Goal: Find specific page/section: Find specific page/section

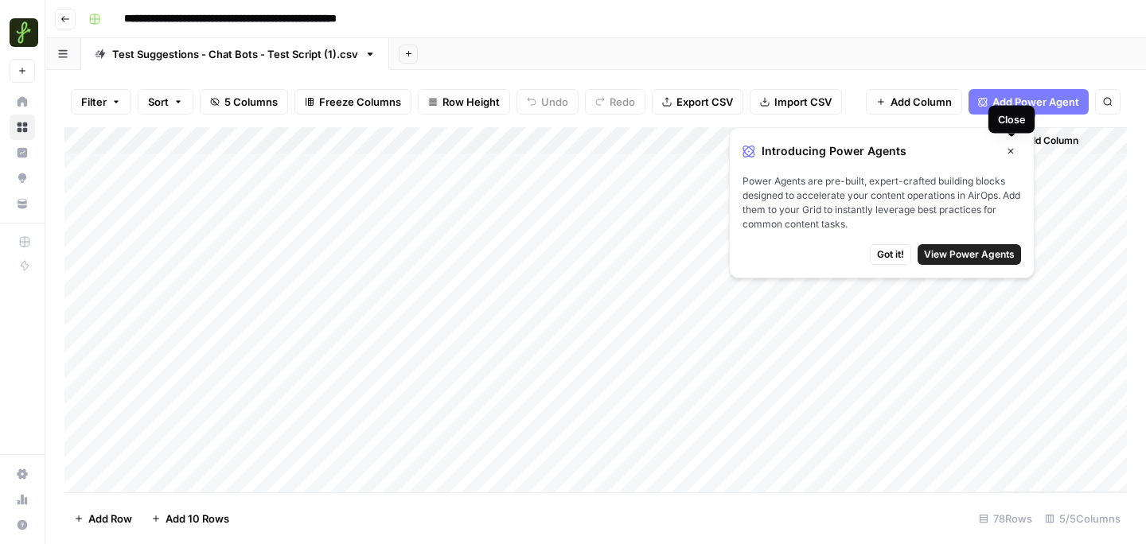
click at [1011, 150] on icon "button" at bounding box center [1011, 151] width 10 height 10
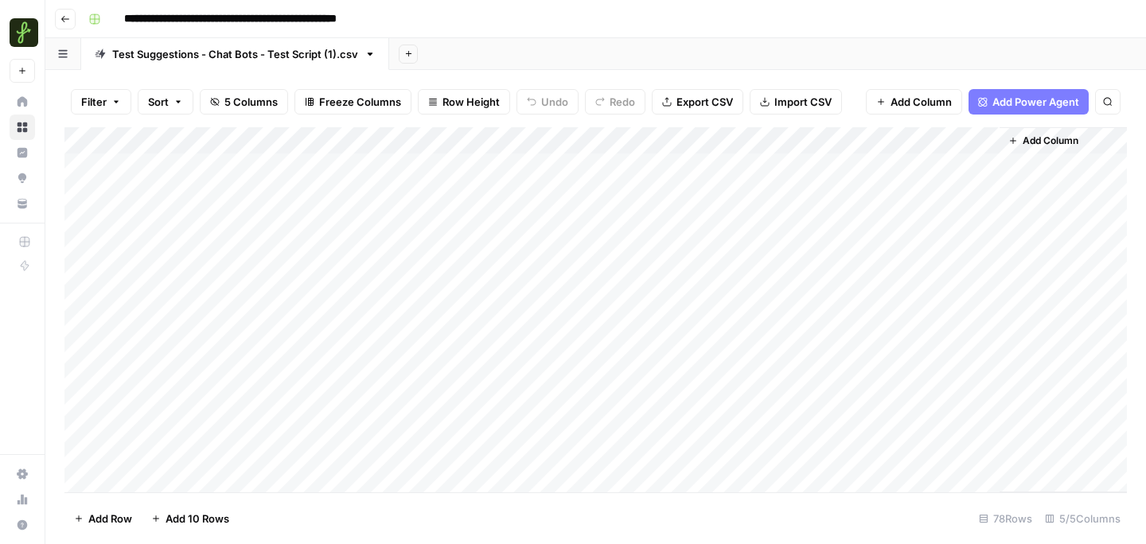
click at [912, 164] on div "Add Column" at bounding box center [595, 309] width 1062 height 365
click at [912, 167] on div "Add Column" at bounding box center [595, 309] width 1062 height 365
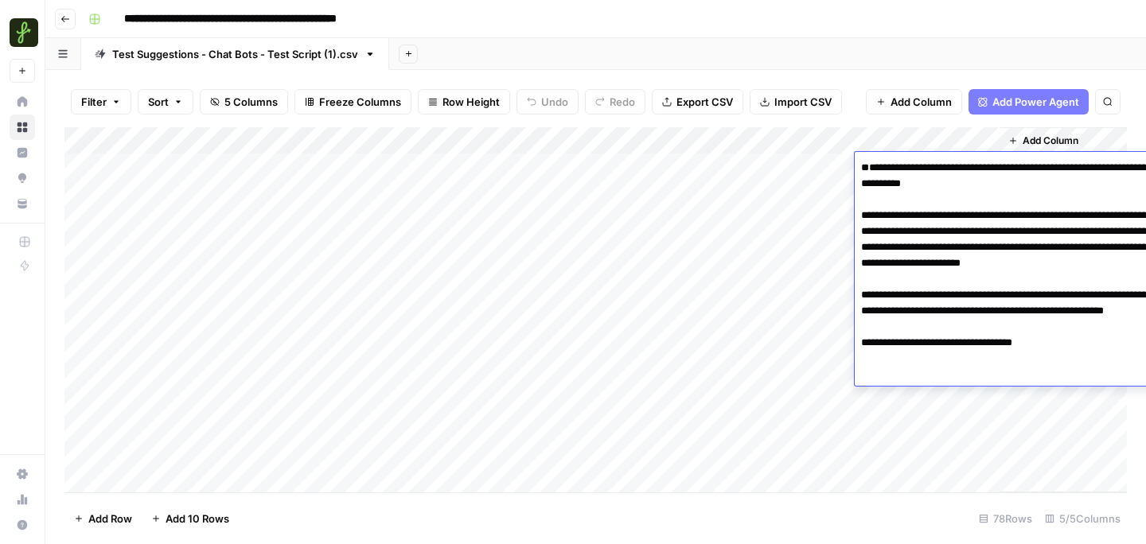
click at [912, 167] on textarea "**********" at bounding box center [1014, 287] width 318 height 261
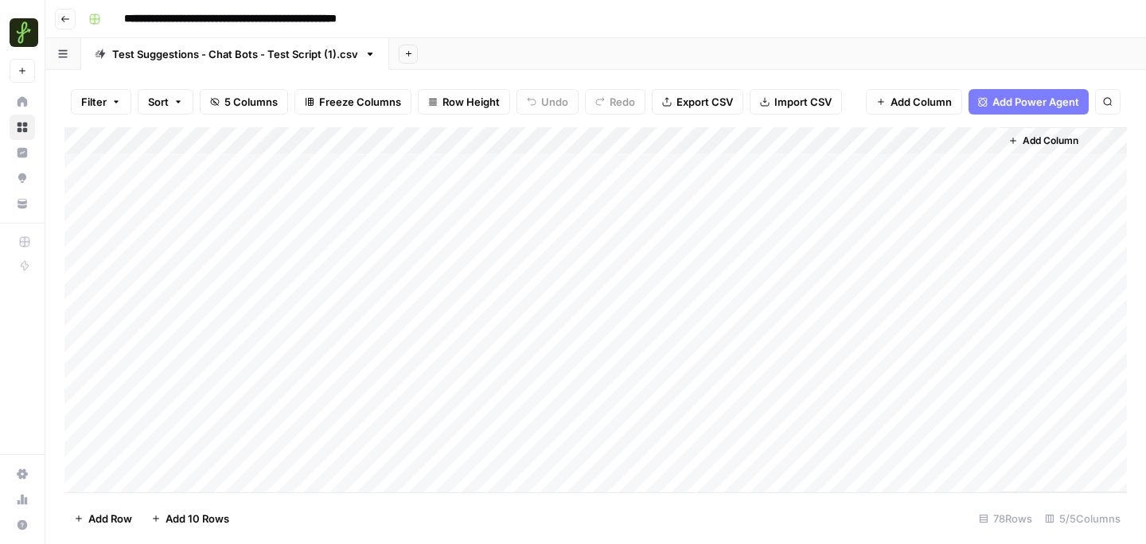
click at [924, 443] on div "Add Column" at bounding box center [595, 309] width 1062 height 365
click at [915, 190] on div "Add Column" at bounding box center [595, 309] width 1062 height 365
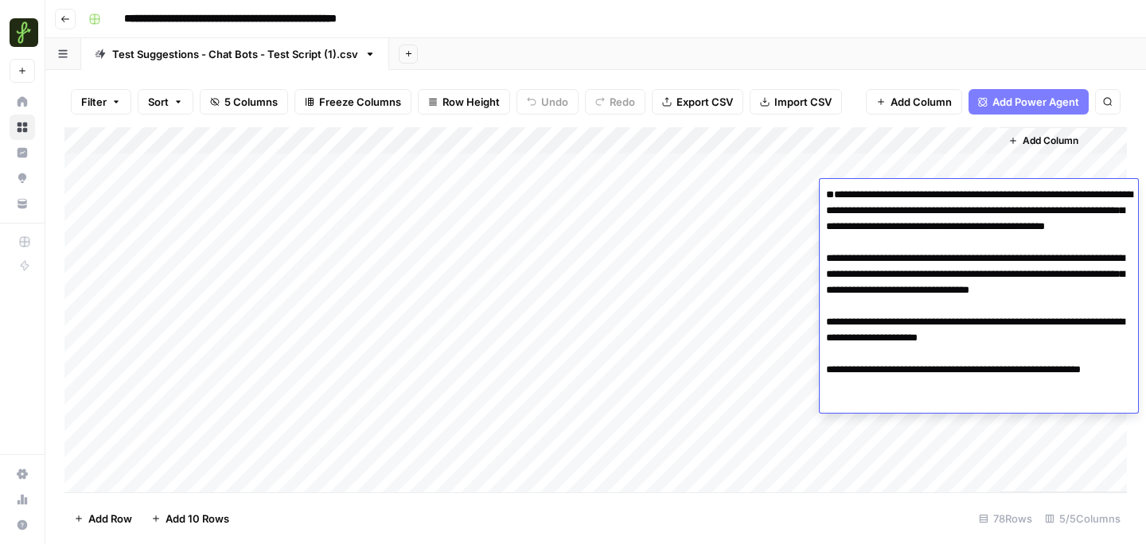
click at [900, 469] on div "Add Column" at bounding box center [595, 309] width 1062 height 365
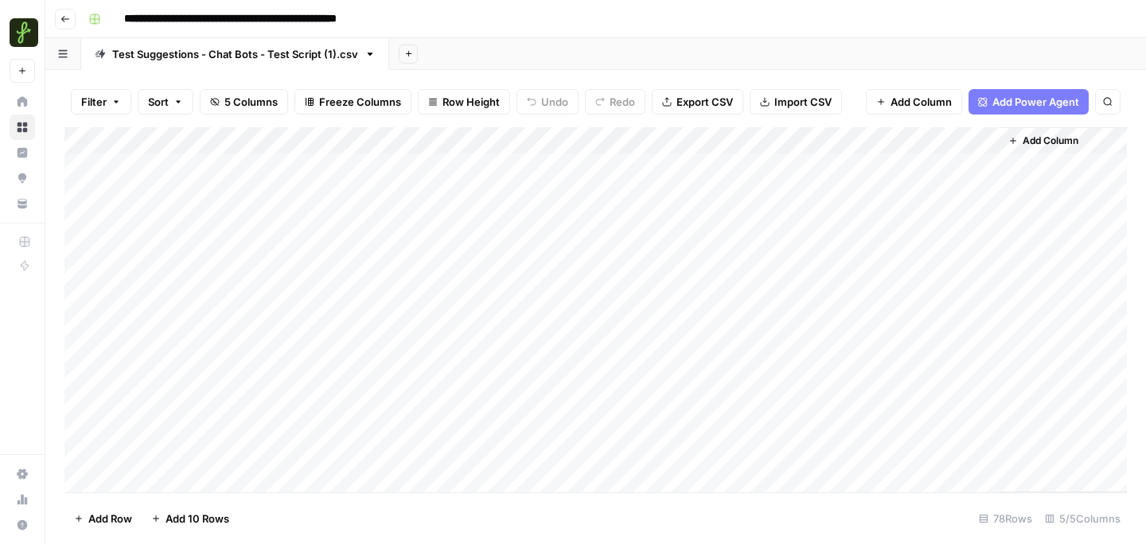
click at [928, 245] on div "Add Column" at bounding box center [595, 309] width 1062 height 365
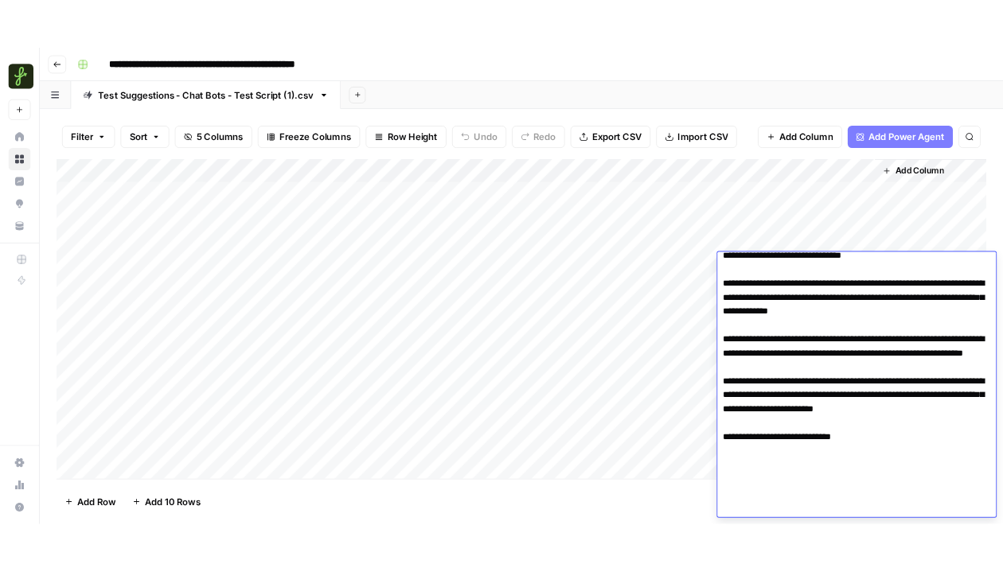
scroll to position [237, 0]
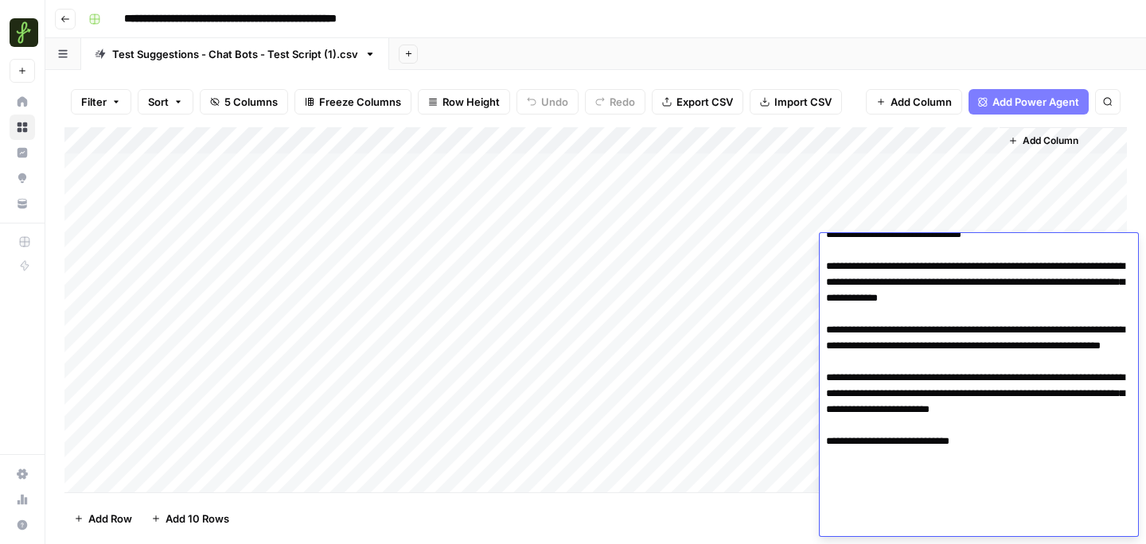
click at [933, 201] on div "Add Column" at bounding box center [595, 309] width 1062 height 365
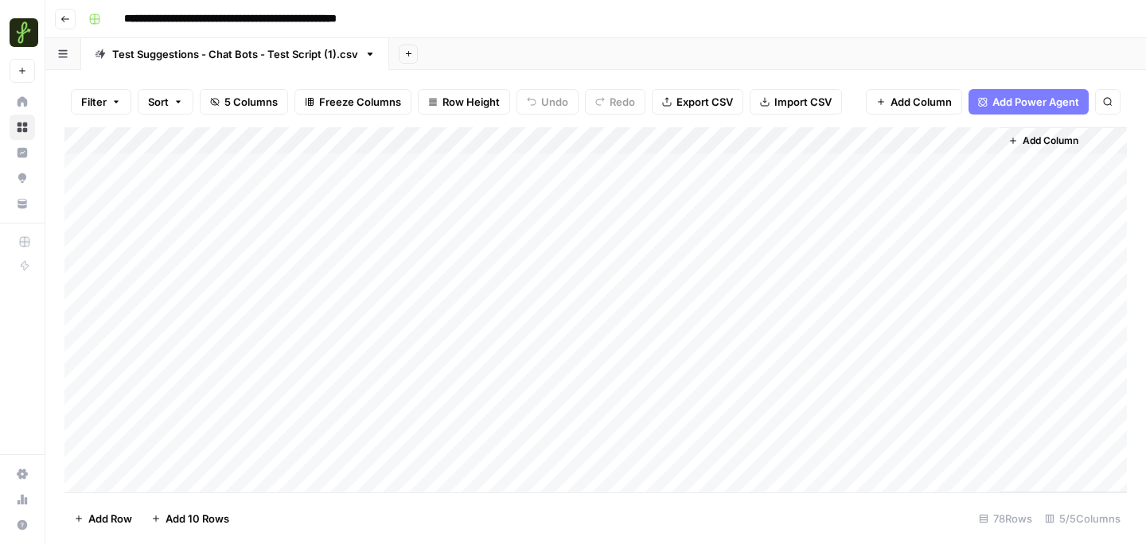
click at [269, 232] on div "Add Column" at bounding box center [595, 309] width 1062 height 365
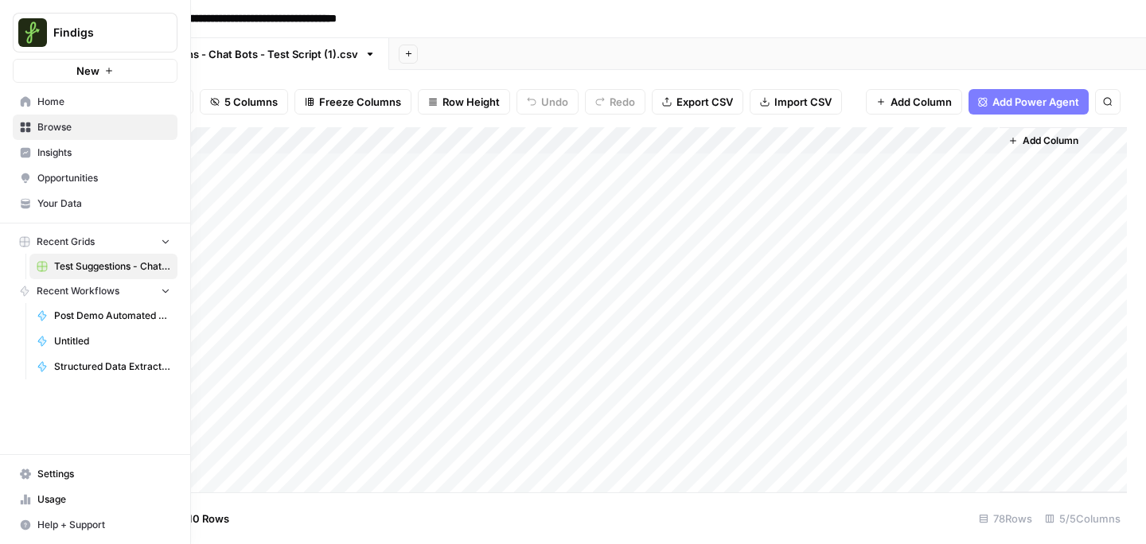
click at [63, 201] on span "Your Data" at bounding box center [103, 204] width 133 height 14
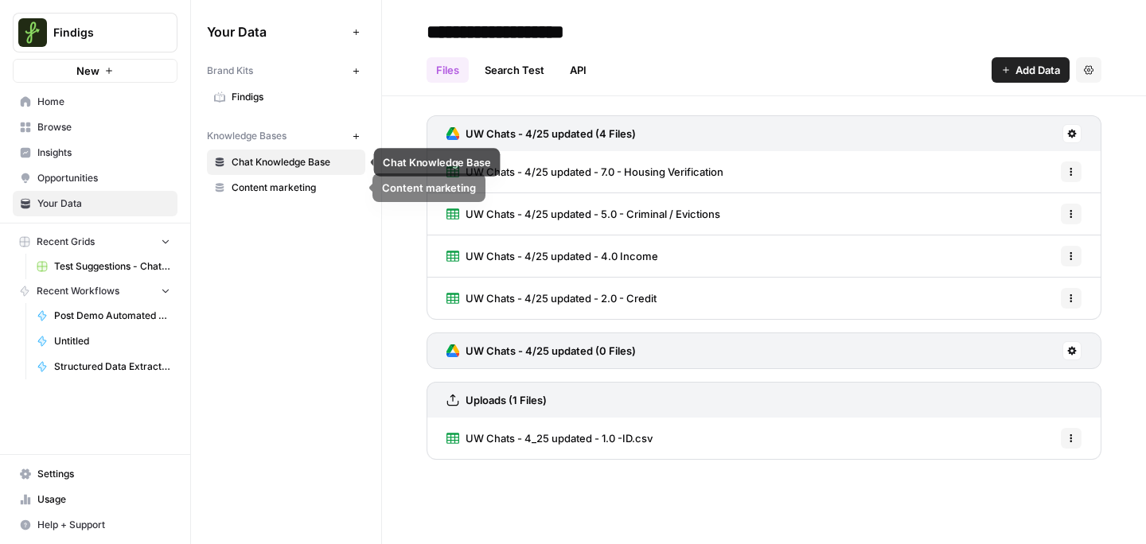
click at [278, 162] on span "Chat Knowledge Base" at bounding box center [295, 162] width 127 height 14
